Goal: Use online tool/utility: Utilize a website feature to perform a specific function

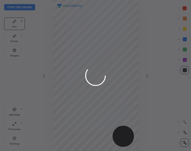
scroll to position [151, 108]
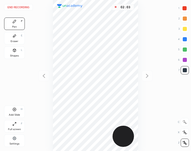
click at [12, 111] on div "Add Slide H" at bounding box center [14, 111] width 21 height 12
click at [42, 76] on icon at bounding box center [44, 76] width 6 height 6
click at [145, 75] on icon at bounding box center [147, 76] width 6 height 6
click at [13, 37] on icon at bounding box center [14, 36] width 4 height 4
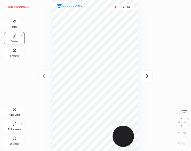
click at [10, 20] on div "Pen P" at bounding box center [14, 24] width 21 height 12
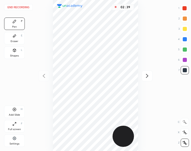
click at [49, 116] on div "02 : 39" at bounding box center [95, 75] width 108 height 151
click at [16, 38] on div "Eraser E" at bounding box center [14, 38] width 21 height 12
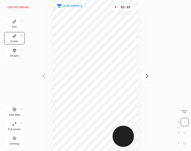
click at [183, 141] on rect at bounding box center [183, 140] width 1 height 1
click at [15, 24] on div "Pen P" at bounding box center [14, 24] width 21 height 12
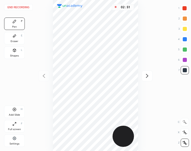
click at [146, 77] on icon at bounding box center [146, 76] width 2 height 4
click at [15, 36] on icon at bounding box center [14, 36] width 3 height 3
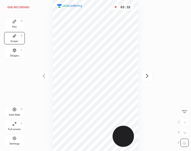
click at [146, 78] on icon at bounding box center [147, 76] width 6 height 6
click at [18, 22] on div "Pen P" at bounding box center [14, 24] width 21 height 12
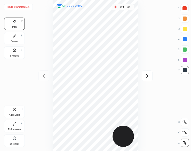
click at [14, 26] on div "Pen" at bounding box center [14, 26] width 5 height 3
click at [143, 74] on div at bounding box center [146, 75] width 11 height 11
click at [21, 6] on button "End recording" at bounding box center [18, 7] width 29 height 6
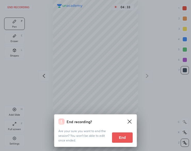
click at [126, 140] on button "End" at bounding box center [122, 137] width 21 height 10
